Goal: Task Accomplishment & Management: Use online tool/utility

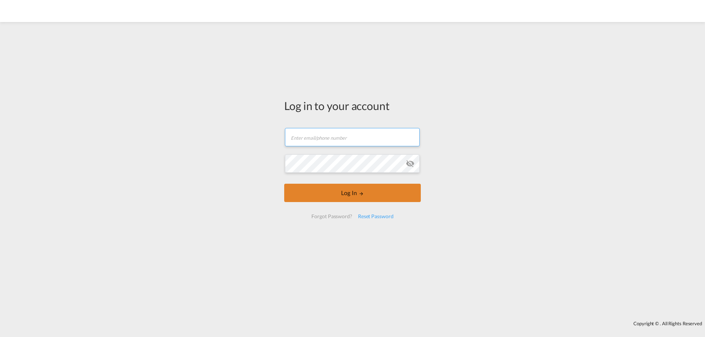
type input "[PERSON_NAME][EMAIL_ADDRESS][PERSON_NAME][DOMAIN_NAME]"
click at [364, 197] on button "Log In" at bounding box center [352, 193] width 137 height 18
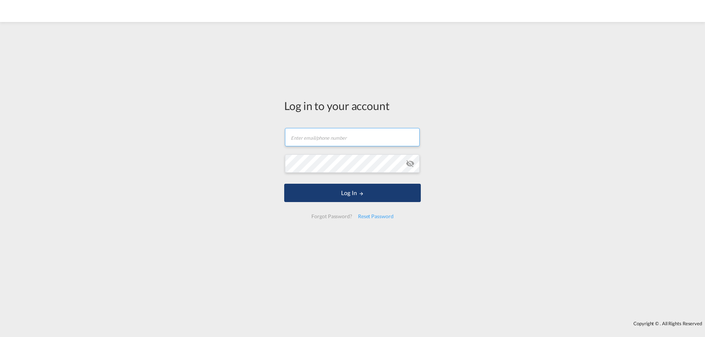
type input "[PERSON_NAME][EMAIL_ADDRESS][PERSON_NAME][DOMAIN_NAME]"
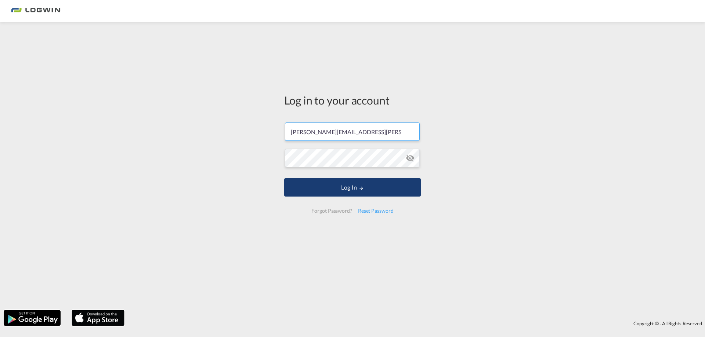
click at [351, 194] on button "Log In" at bounding box center [352, 187] width 137 height 18
